Goal: Task Accomplishment & Management: Manage account settings

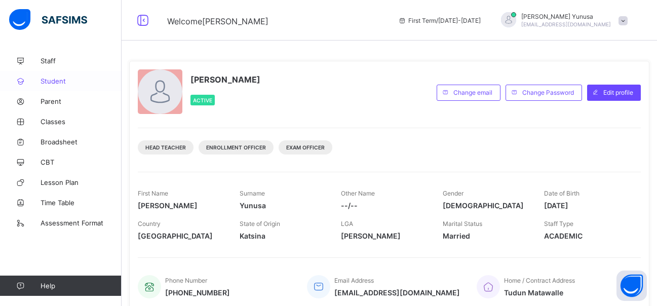
click at [47, 88] on link "Student" at bounding box center [61, 81] width 122 height 20
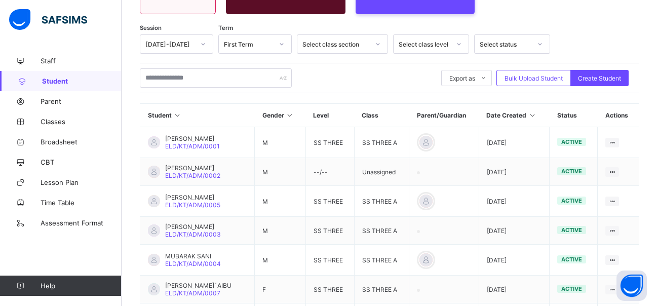
scroll to position [121, 0]
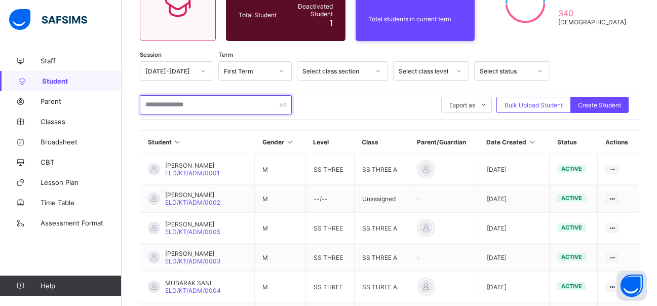
click at [191, 108] on input "text" at bounding box center [216, 104] width 152 height 19
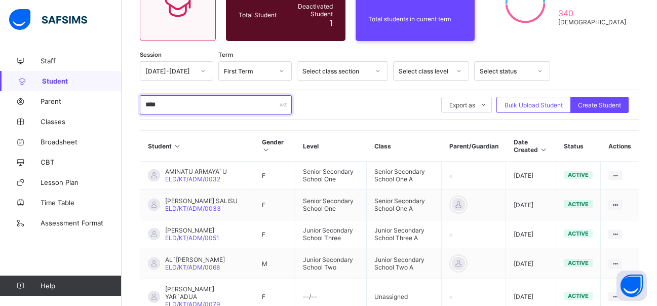
type input "**********"
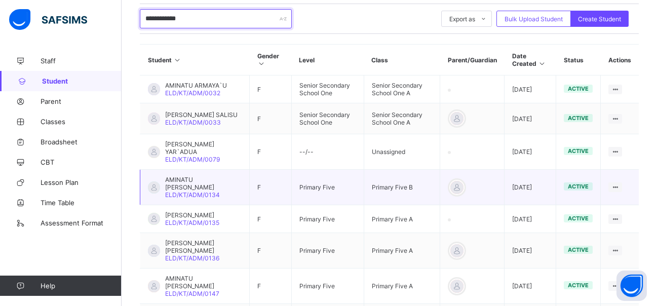
scroll to position [244, 0]
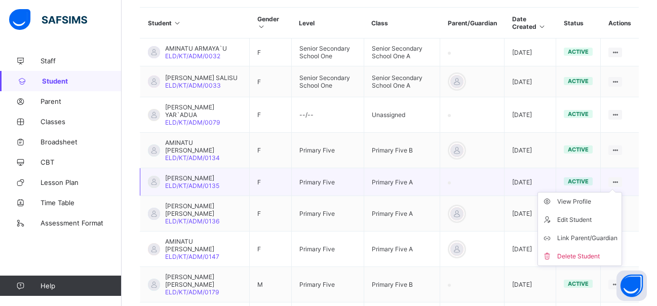
click at [620, 185] on icon at bounding box center [615, 182] width 9 height 8
click at [590, 206] on div "View Profile" at bounding box center [587, 202] width 60 height 10
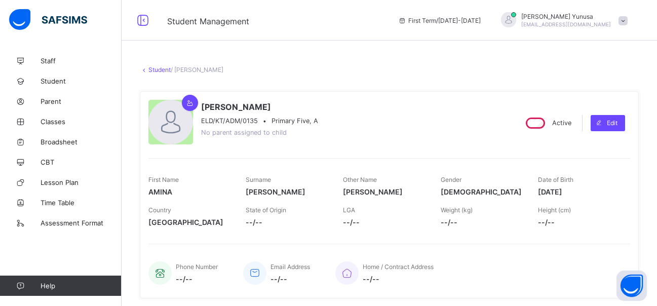
scroll to position [51, 0]
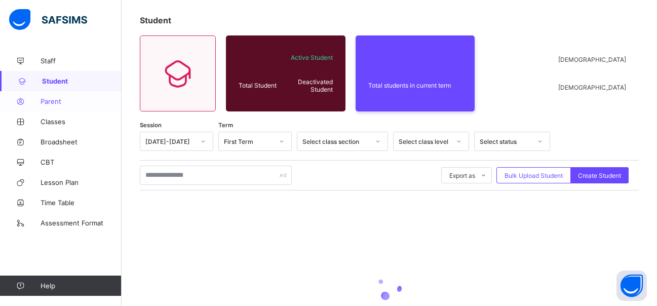
scroll to position [143, 0]
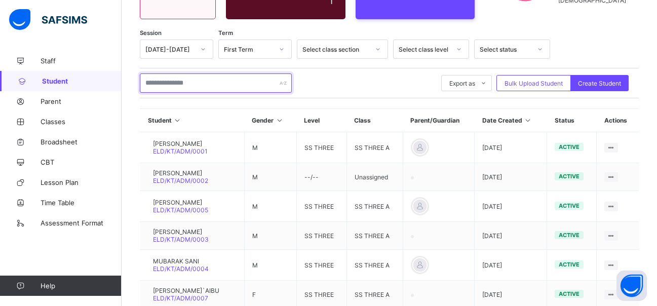
click at [184, 85] on input "text" at bounding box center [216, 82] width 152 height 19
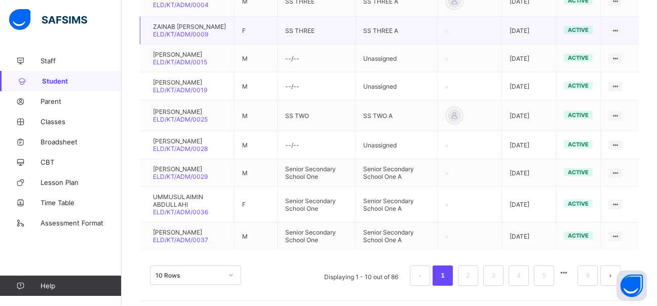
scroll to position [346, 0]
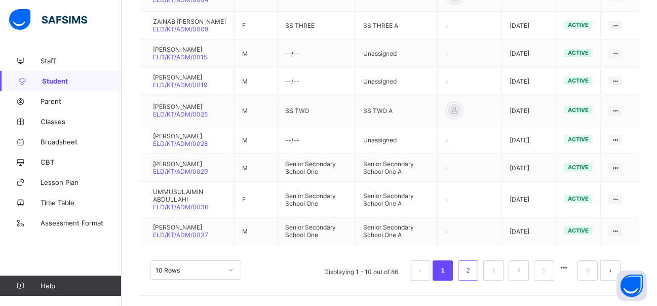
type input "**********"
click at [478, 278] on li "2" at bounding box center [468, 270] width 20 height 20
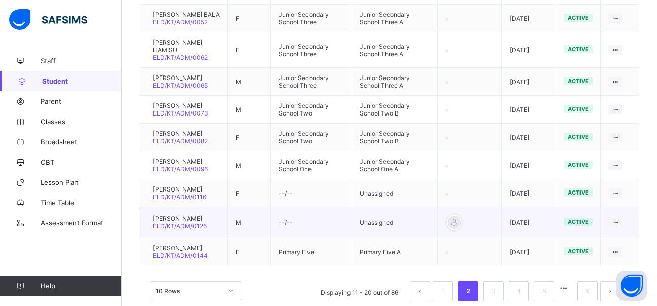
scroll to position [288, 0]
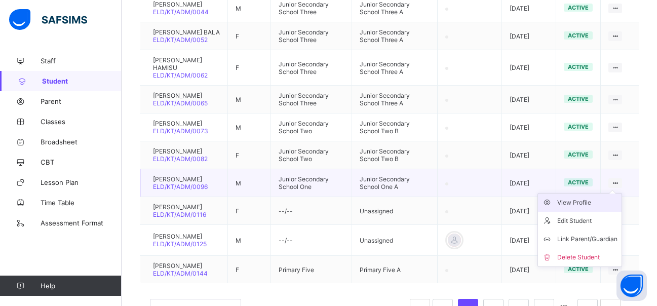
click at [591, 205] on div "View Profile" at bounding box center [587, 203] width 60 height 10
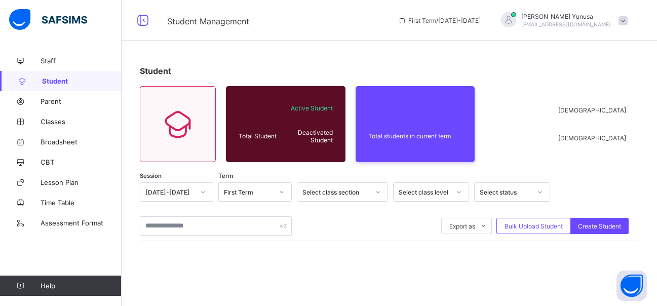
scroll to position [143, 0]
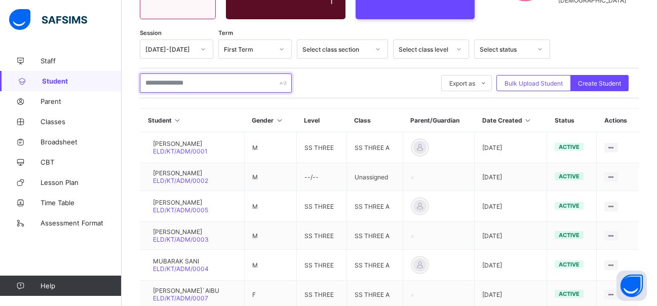
click at [179, 85] on input "text" at bounding box center [216, 82] width 152 height 19
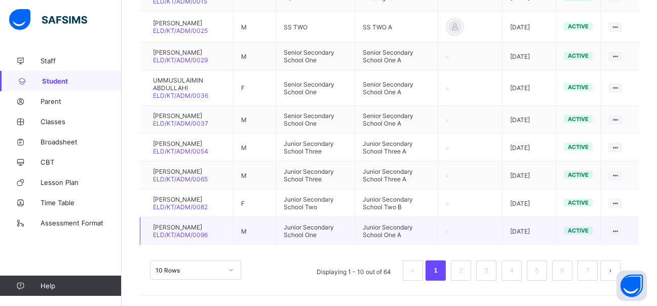
scroll to position [350, 0]
type input "**********"
click at [471, 264] on li "2" at bounding box center [461, 270] width 20 height 20
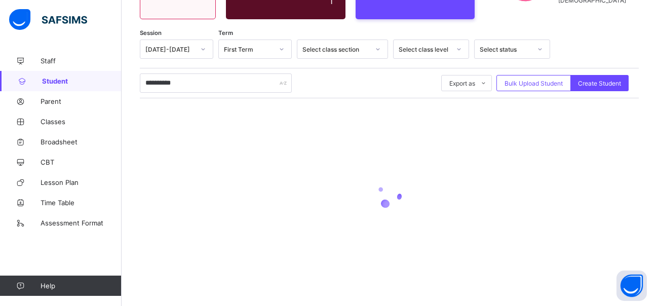
scroll to position [327, 0]
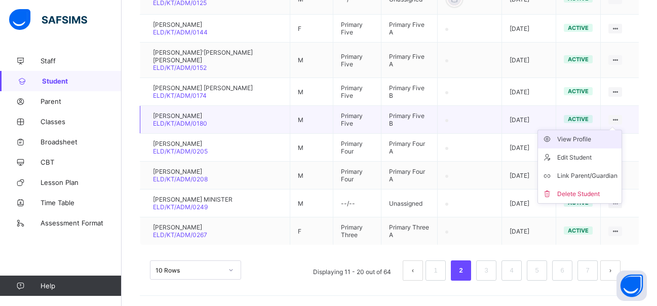
click at [587, 134] on div "View Profile" at bounding box center [587, 139] width 60 height 10
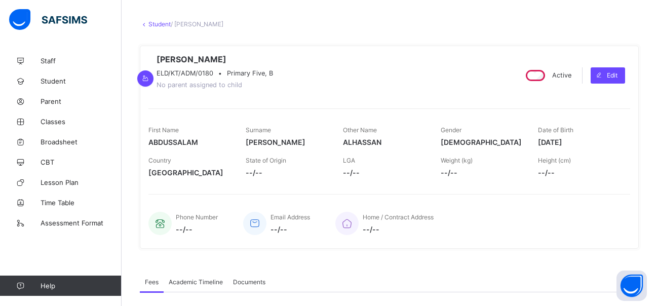
scroll to position [63, 0]
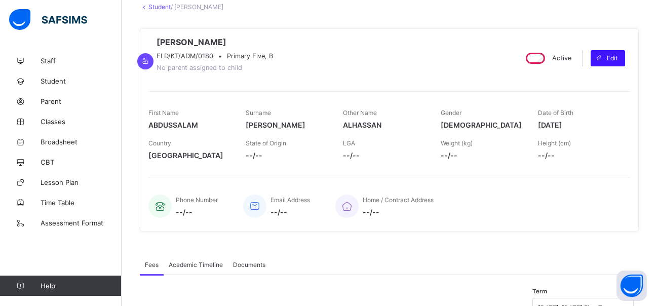
click at [619, 56] on div "Edit" at bounding box center [608, 58] width 34 height 16
select select "**"
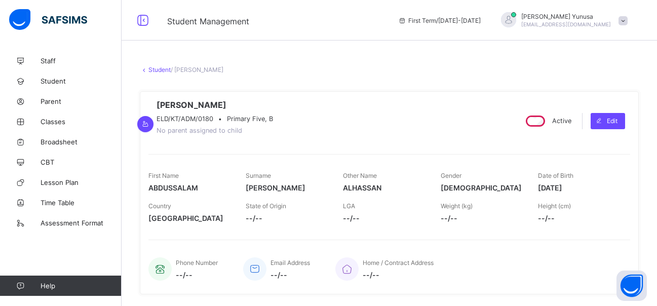
scroll to position [152, 0]
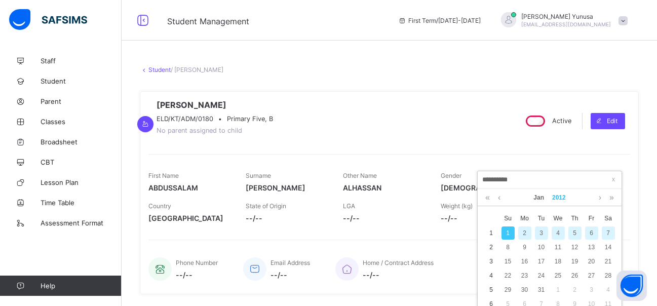
click at [559, 201] on link "2012" at bounding box center [559, 197] width 22 height 17
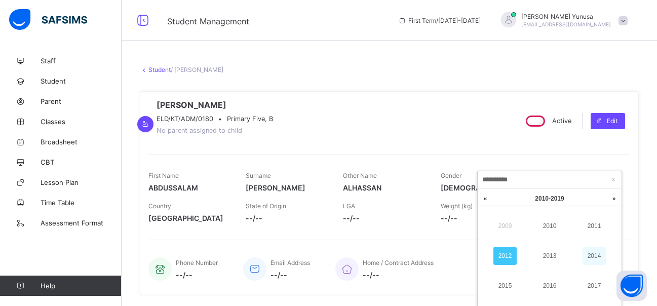
click at [600, 257] on link "2014" at bounding box center [594, 256] width 23 height 18
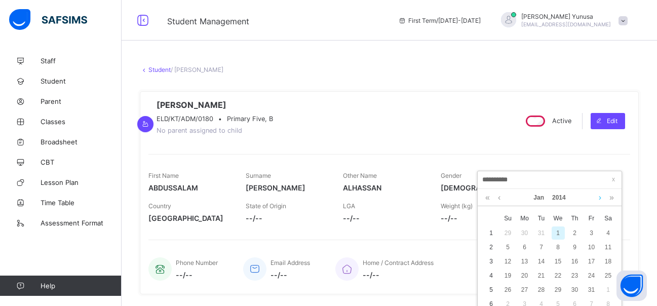
click at [596, 197] on link at bounding box center [600, 197] width 8 height 17
click at [607, 250] on div "10" at bounding box center [608, 247] width 13 height 13
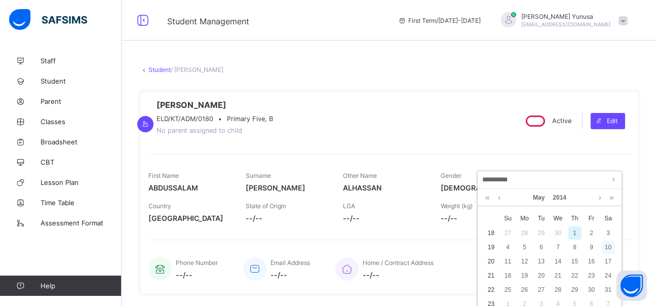
type input "**********"
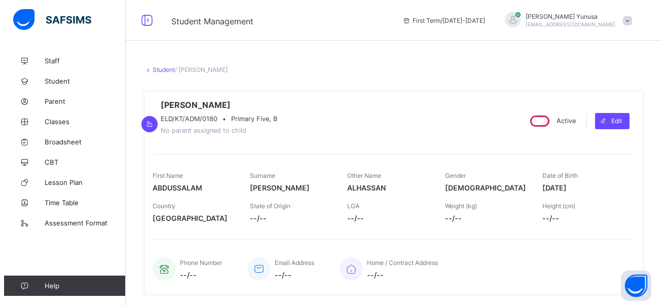
scroll to position [405, 0]
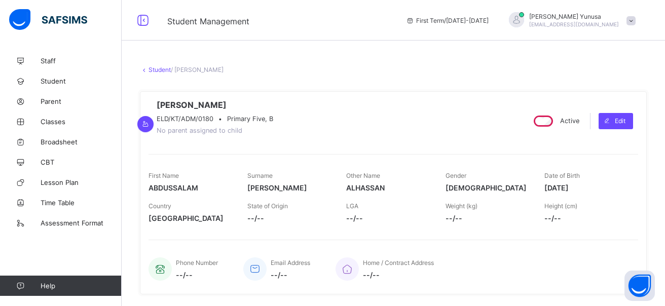
scroll to position [217, 0]
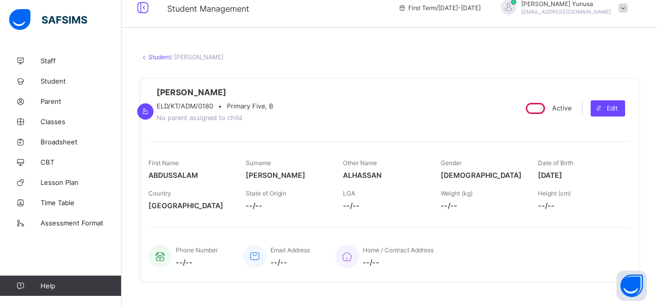
scroll to position [0, 0]
